Goal: Transaction & Acquisition: Book appointment/travel/reservation

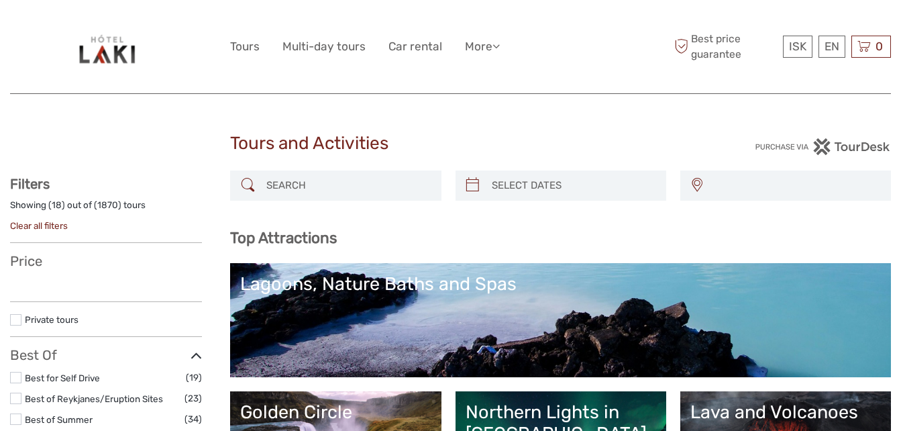
select select
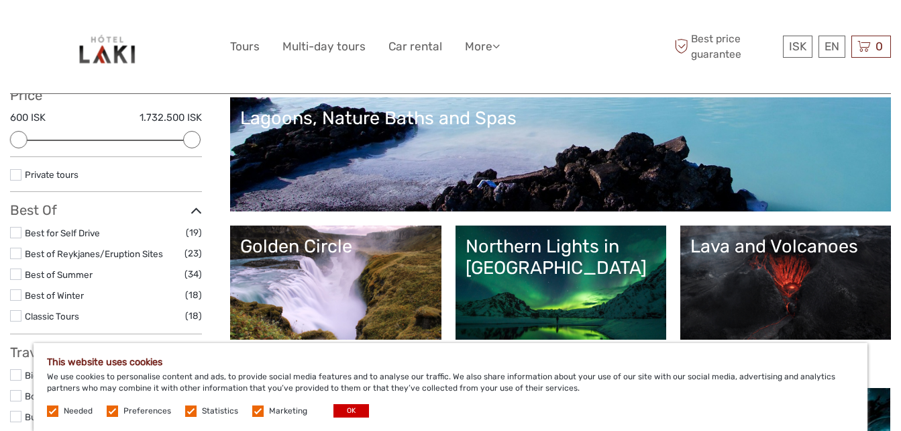
scroll to position [179, 0]
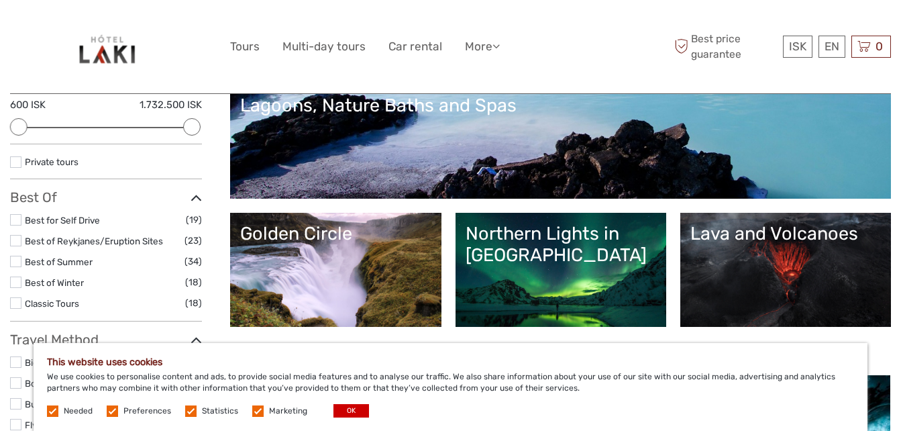
click at [547, 288] on link "Northern Lights in [GEOGRAPHIC_DATA]" at bounding box center [561, 270] width 191 height 94
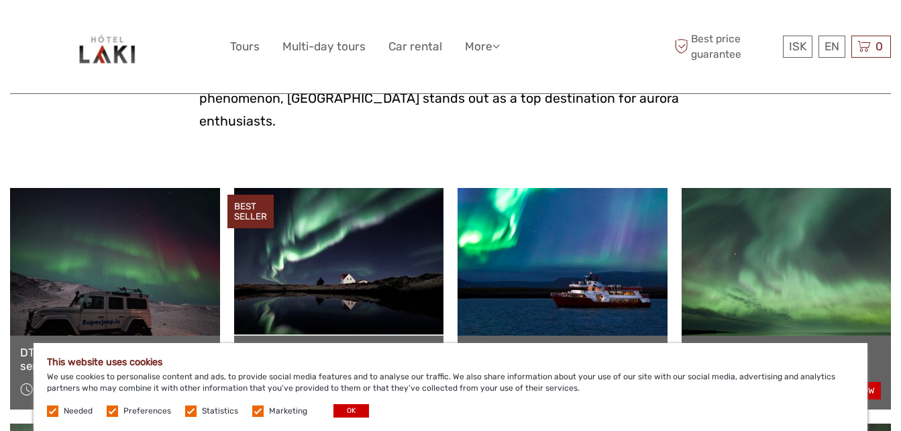
scroll to position [456, 0]
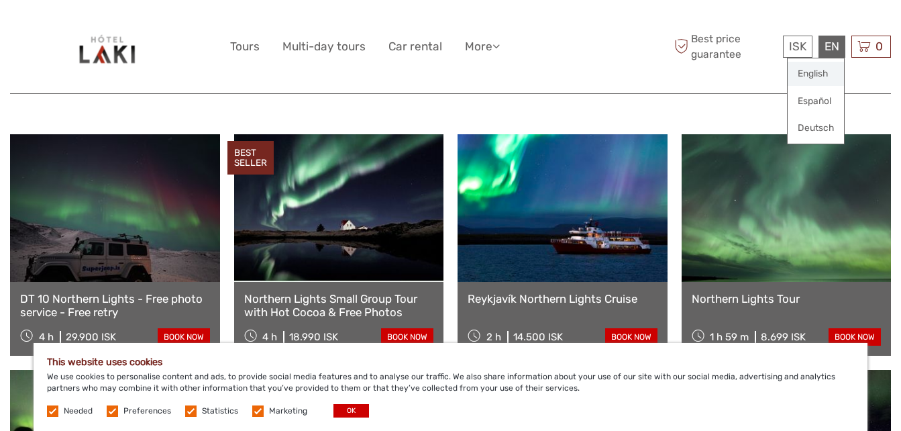
click at [825, 68] on link "English" at bounding box center [816, 74] width 56 height 24
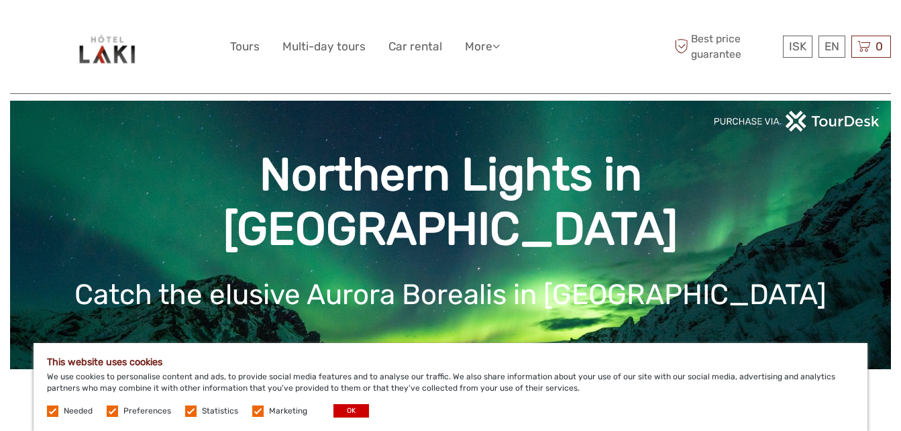
scroll to position [36, 0]
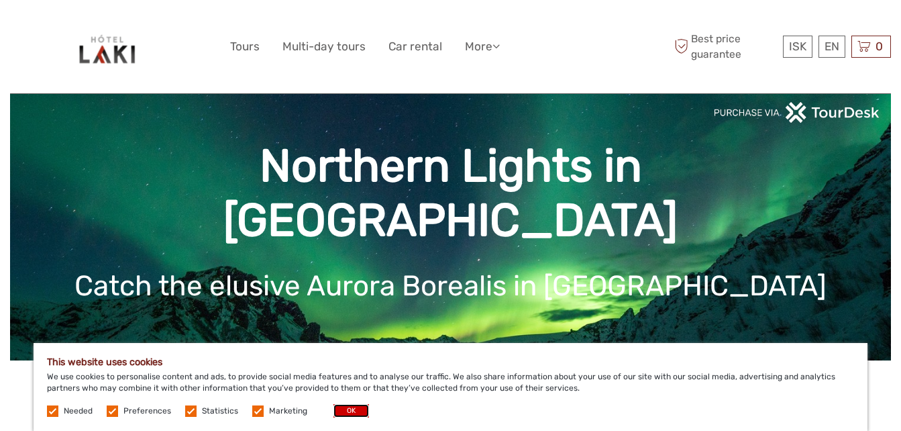
click at [345, 410] on button "OK" at bounding box center [352, 410] width 36 height 13
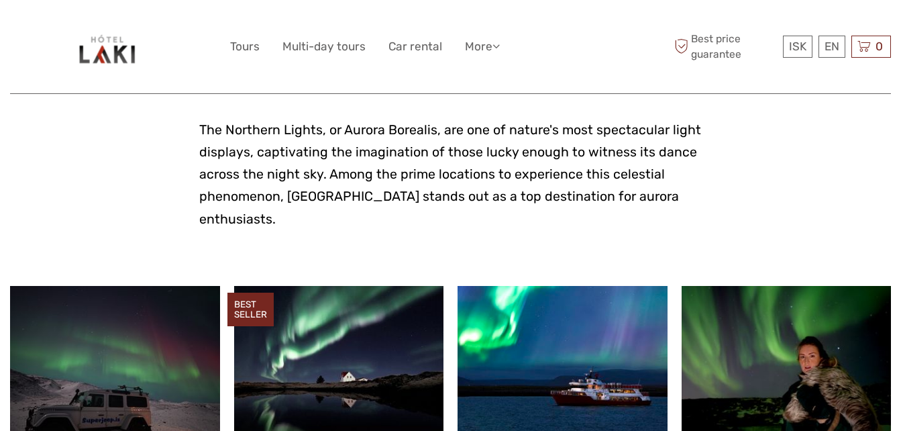
scroll to position [366, 0]
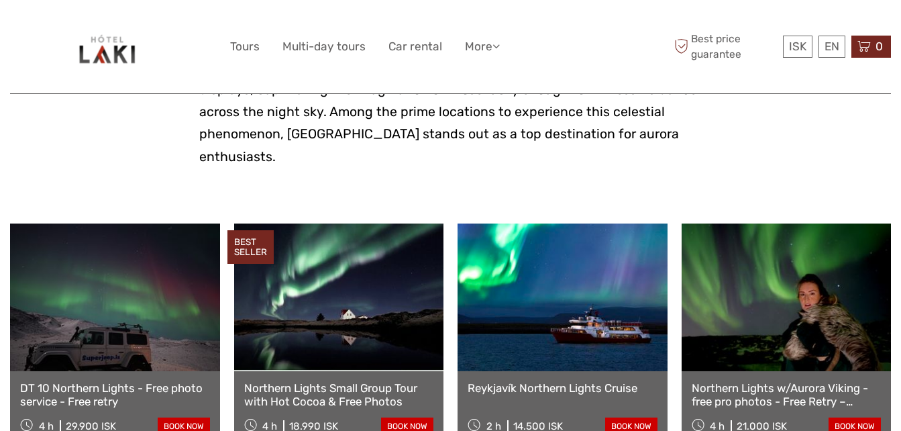
click at [866, 50] on icon at bounding box center [864, 46] width 13 height 17
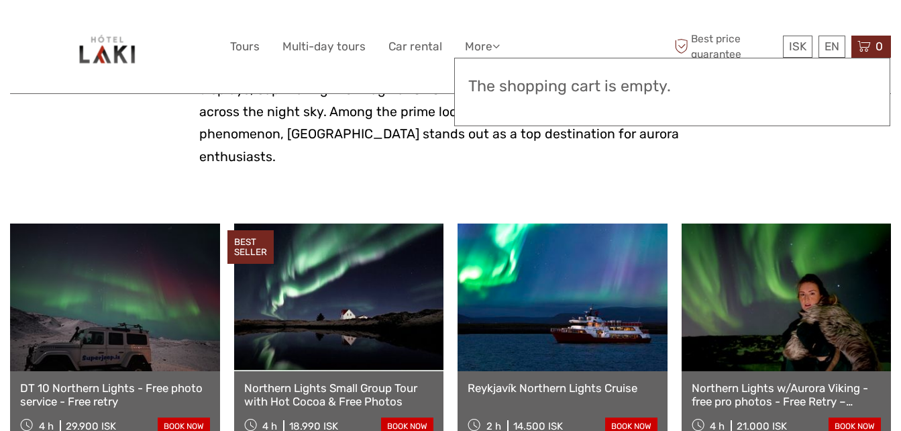
click at [866, 50] on icon at bounding box center [864, 46] width 13 height 17
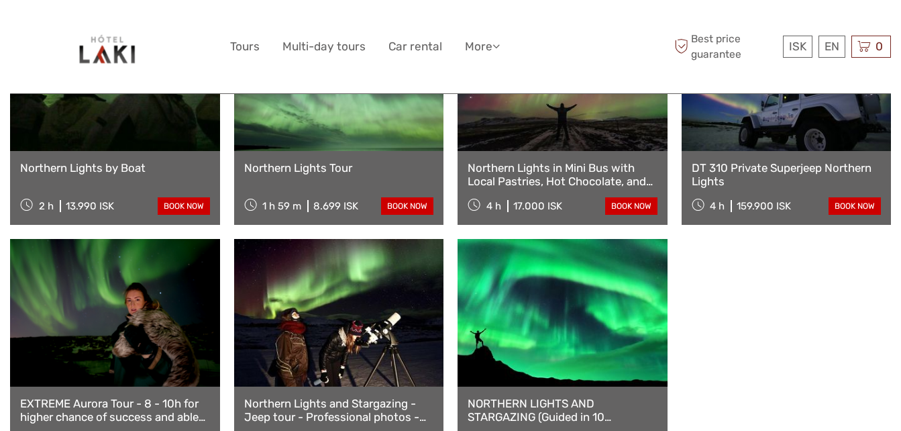
scroll to position [849, 0]
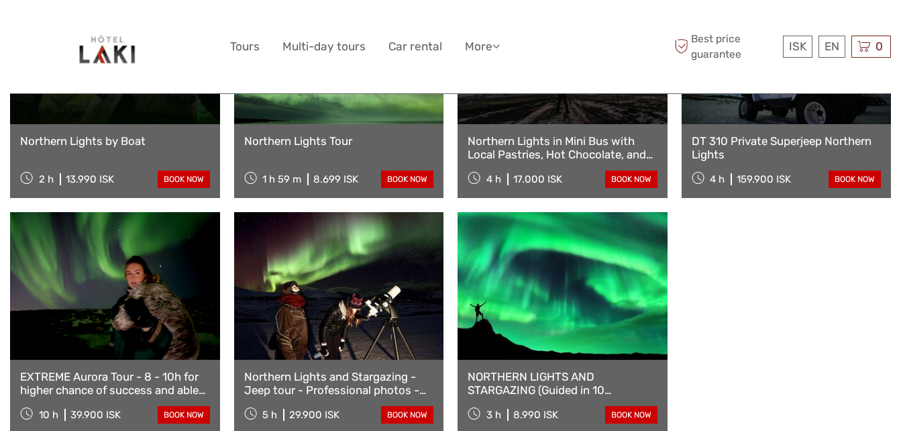
click at [175, 406] on link "book now" at bounding box center [184, 414] width 52 height 17
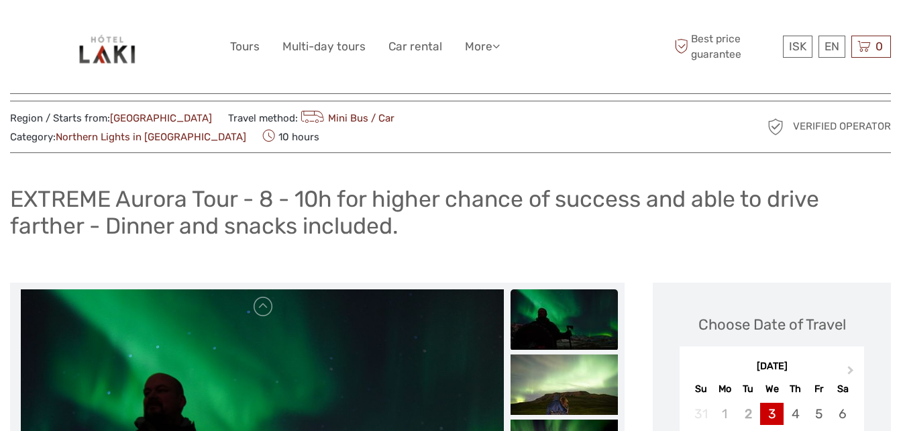
scroll to position [116, 0]
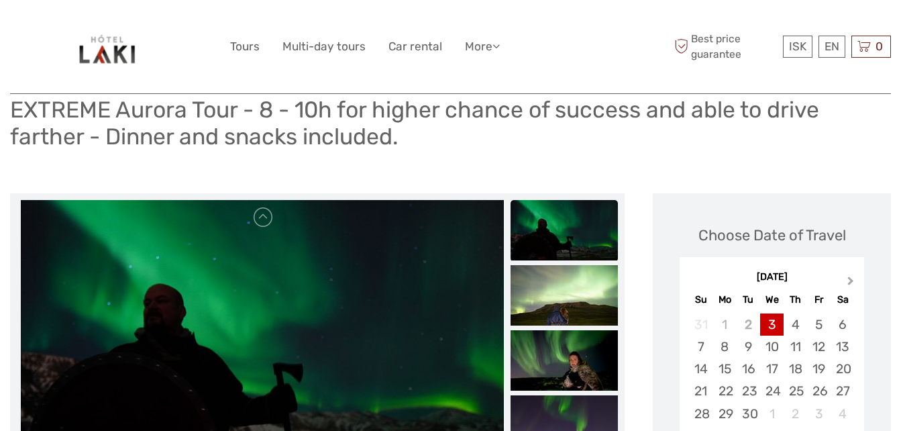
click at [851, 274] on span "Next Month" at bounding box center [851, 283] width 0 height 19
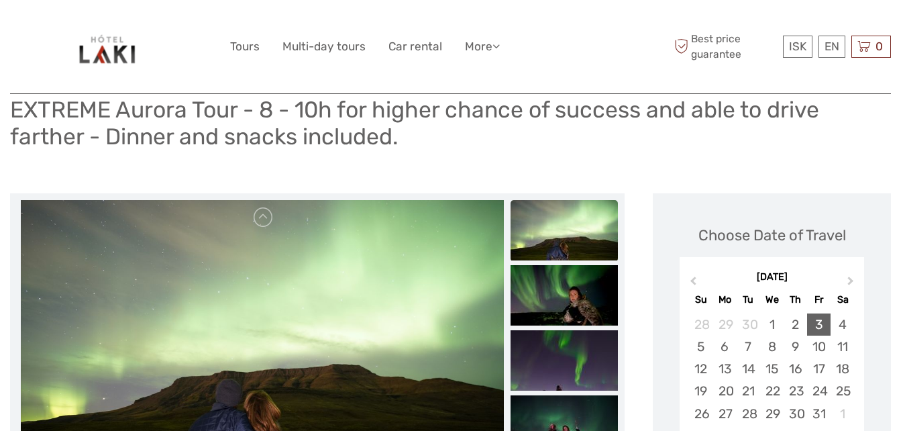
click at [815, 313] on div "3" at bounding box center [818, 324] width 23 height 22
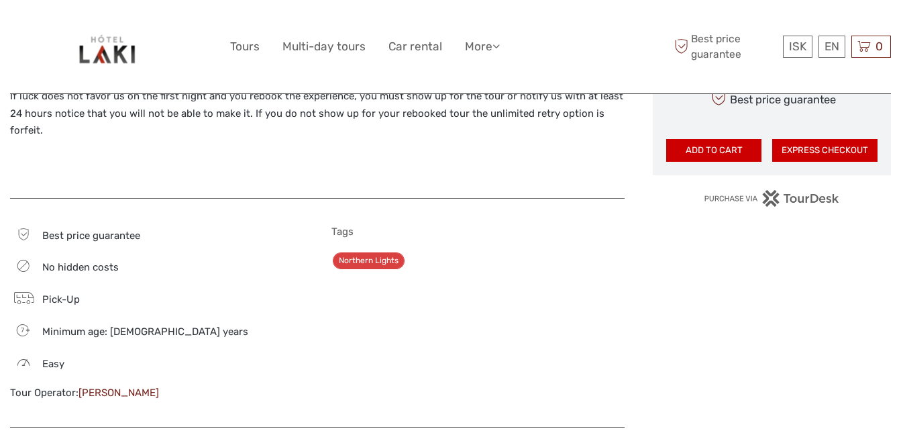
scroll to position [869, 0]
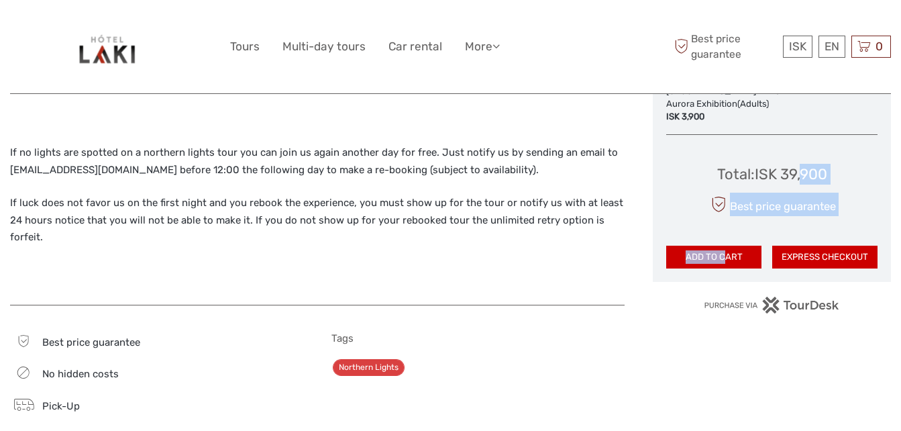
drag, startPoint x: 803, startPoint y: 135, endPoint x: 723, endPoint y: 213, distance: 111.0
click at [723, 213] on div "Total : ISK 39,900 Best price guarantee ADD TO CART EXPRESS CHECKOUT" at bounding box center [771, 207] width 211 height 123
drag, startPoint x: 723, startPoint y: 213, endPoint x: 719, endPoint y: 228, distance: 15.5
click at [719, 246] on button "ADD TO CART" at bounding box center [713, 257] width 95 height 23
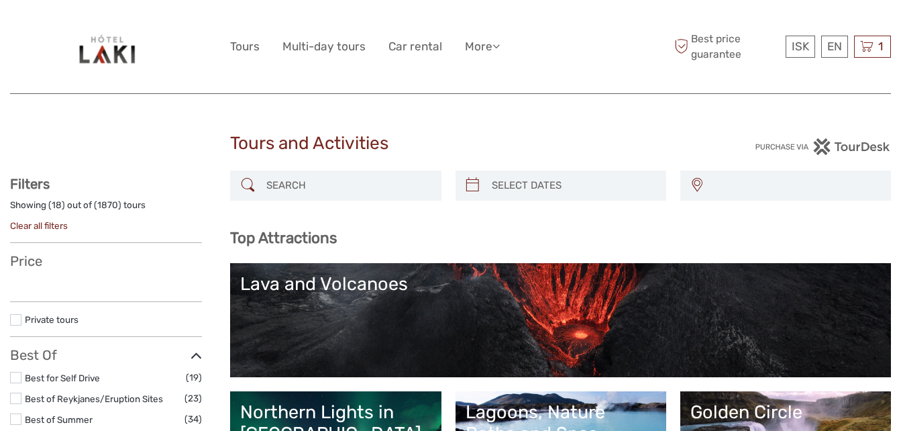
select select
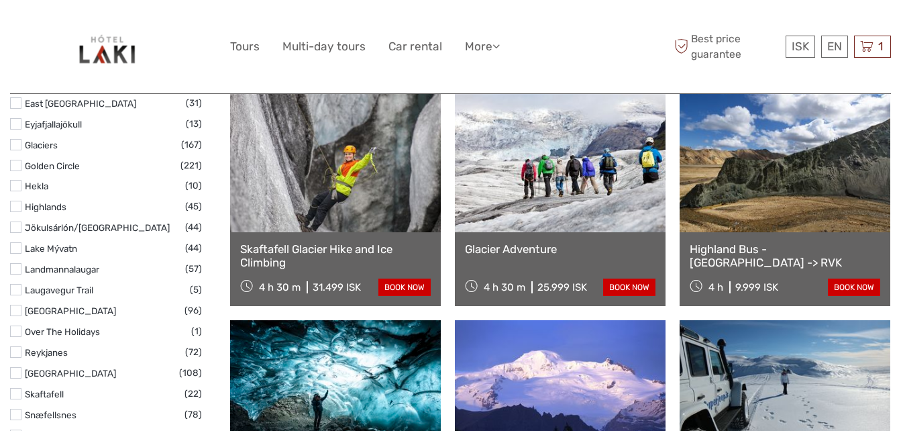
scroll to position [742, 0]
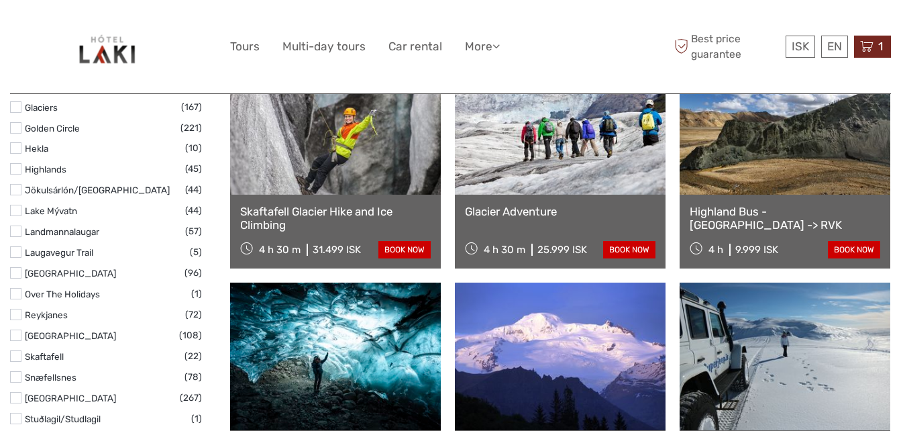
click at [874, 44] on div "1 Items EXTREME Aurora Tour - 8 - 10h for higher chance of success and able to …" at bounding box center [872, 47] width 37 height 22
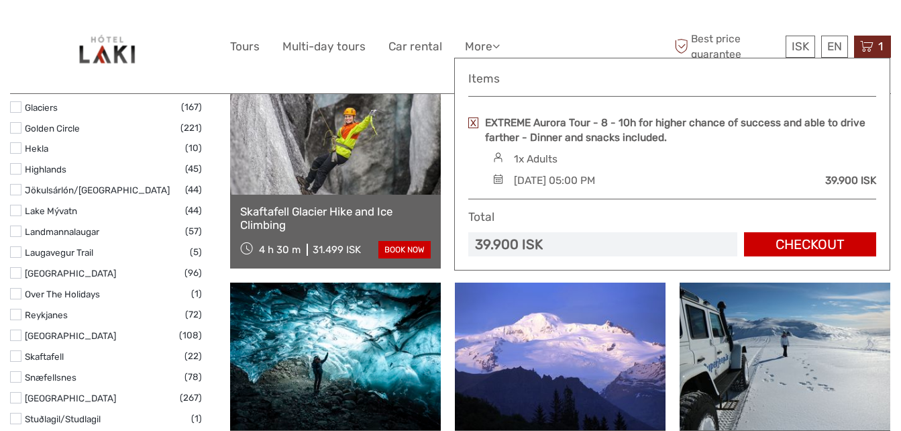
click at [789, 242] on link "Checkout" at bounding box center [810, 244] width 132 height 25
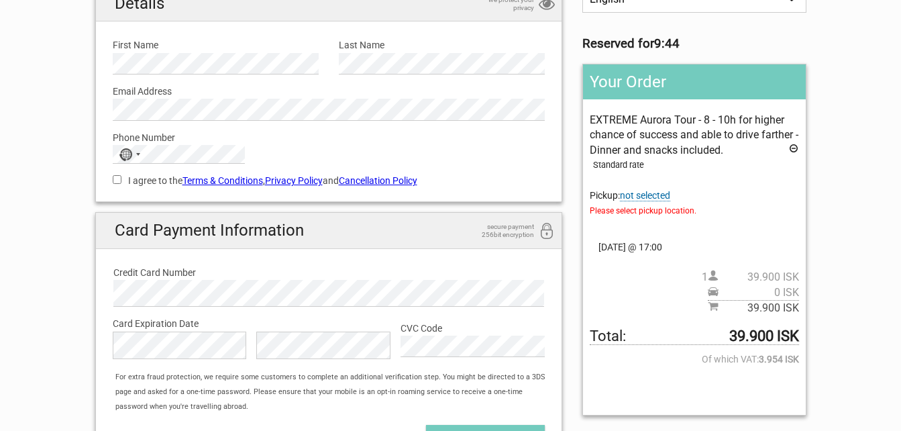
scroll to position [107, 0]
